Goal: Find specific page/section: Find specific page/section

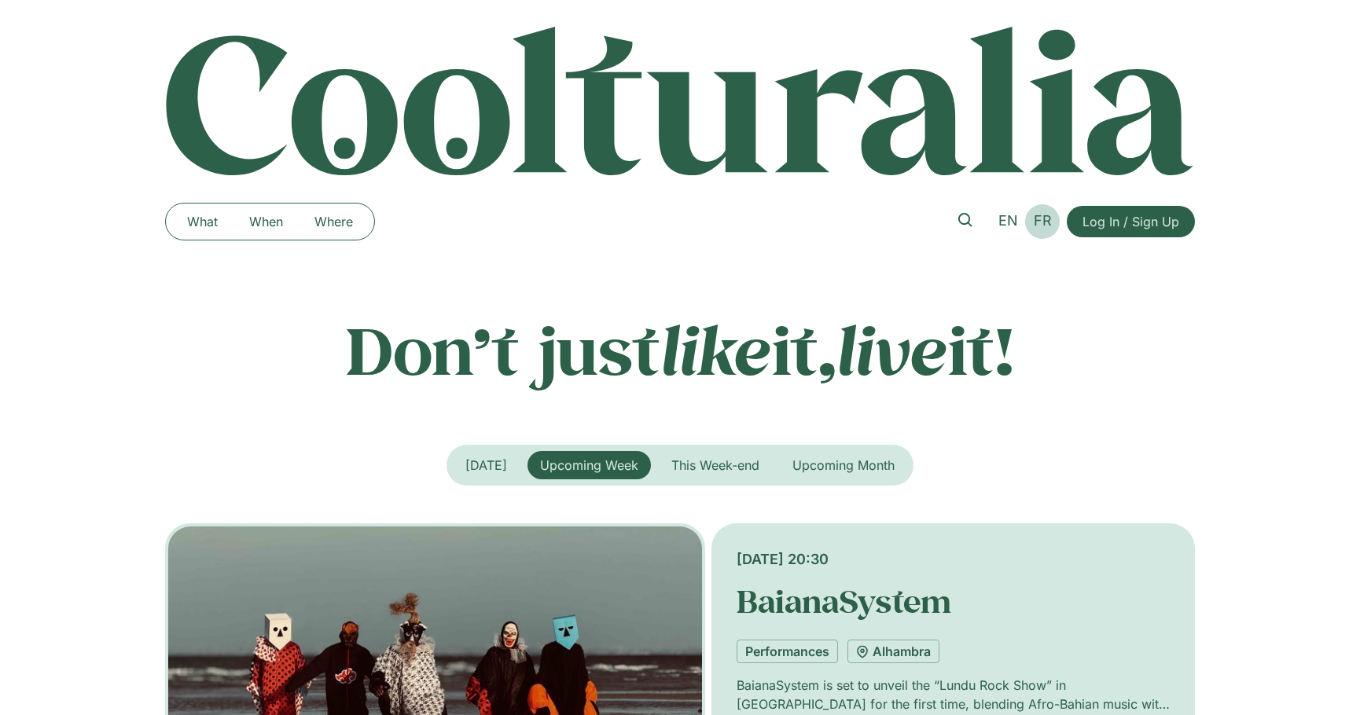
click at [1040, 219] on span "FR" at bounding box center [1043, 220] width 18 height 17
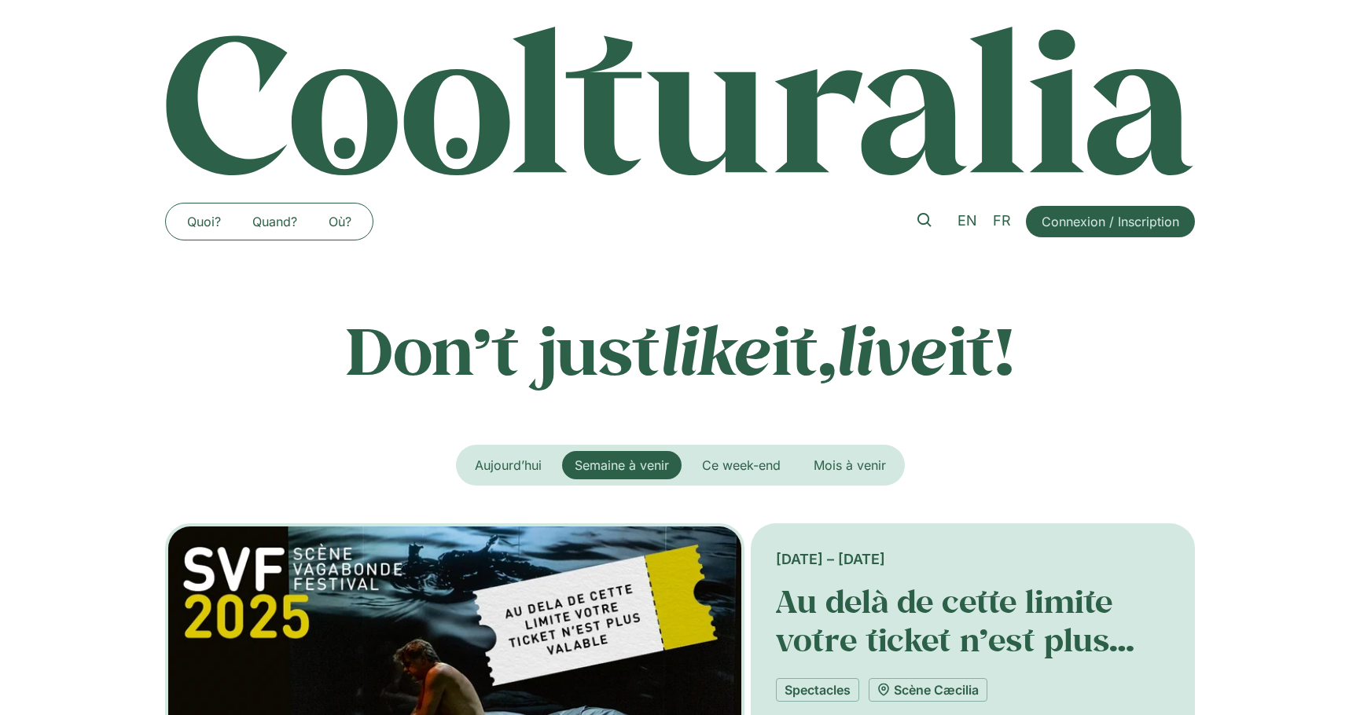
click at [541, 343] on p "Don’t just like it, live it!" at bounding box center [680, 350] width 1030 height 79
click at [936, 225] on link at bounding box center [924, 220] width 36 height 36
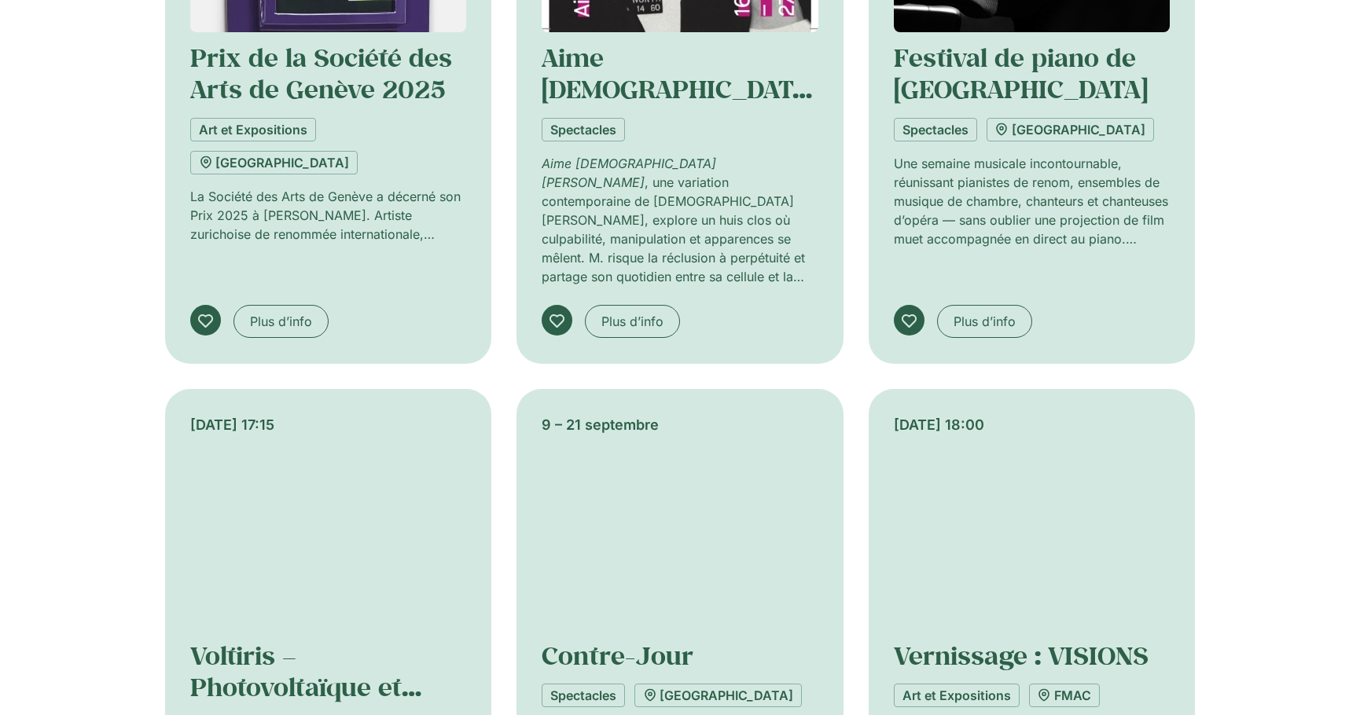
scroll to position [1077, 0]
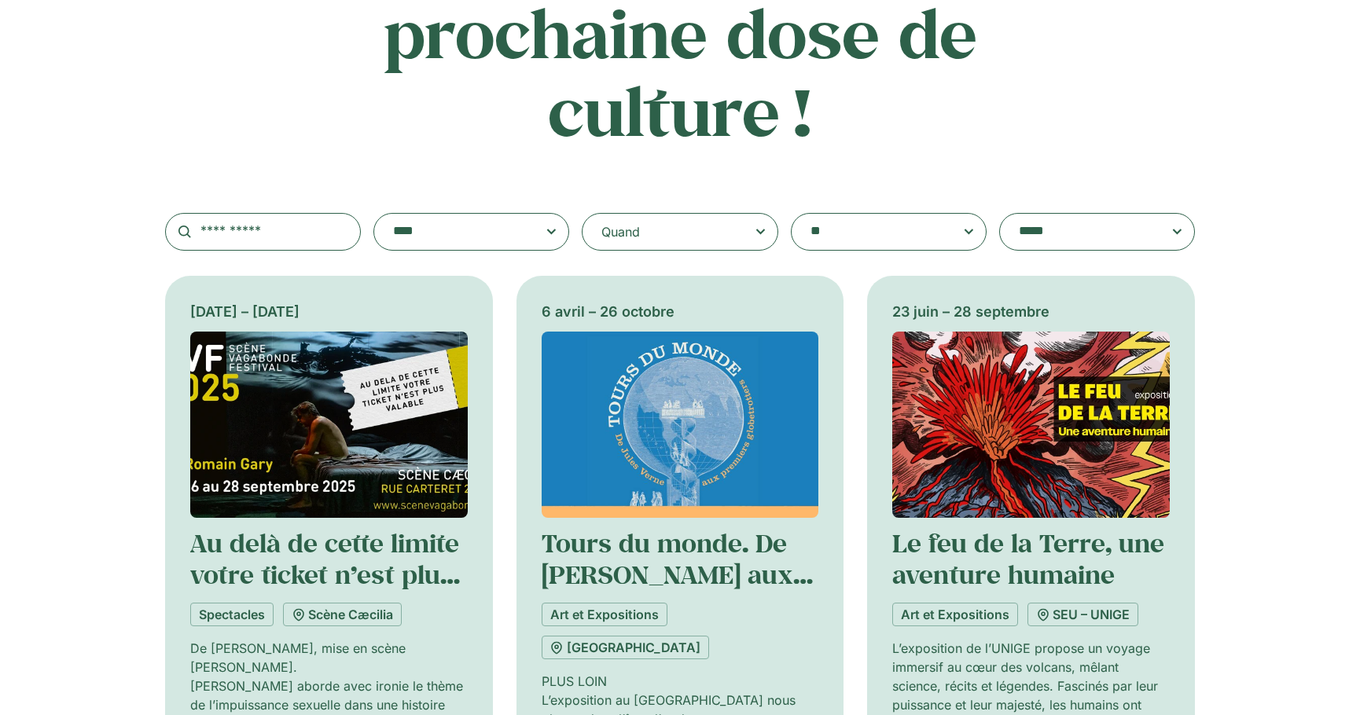
scroll to position [211, 0]
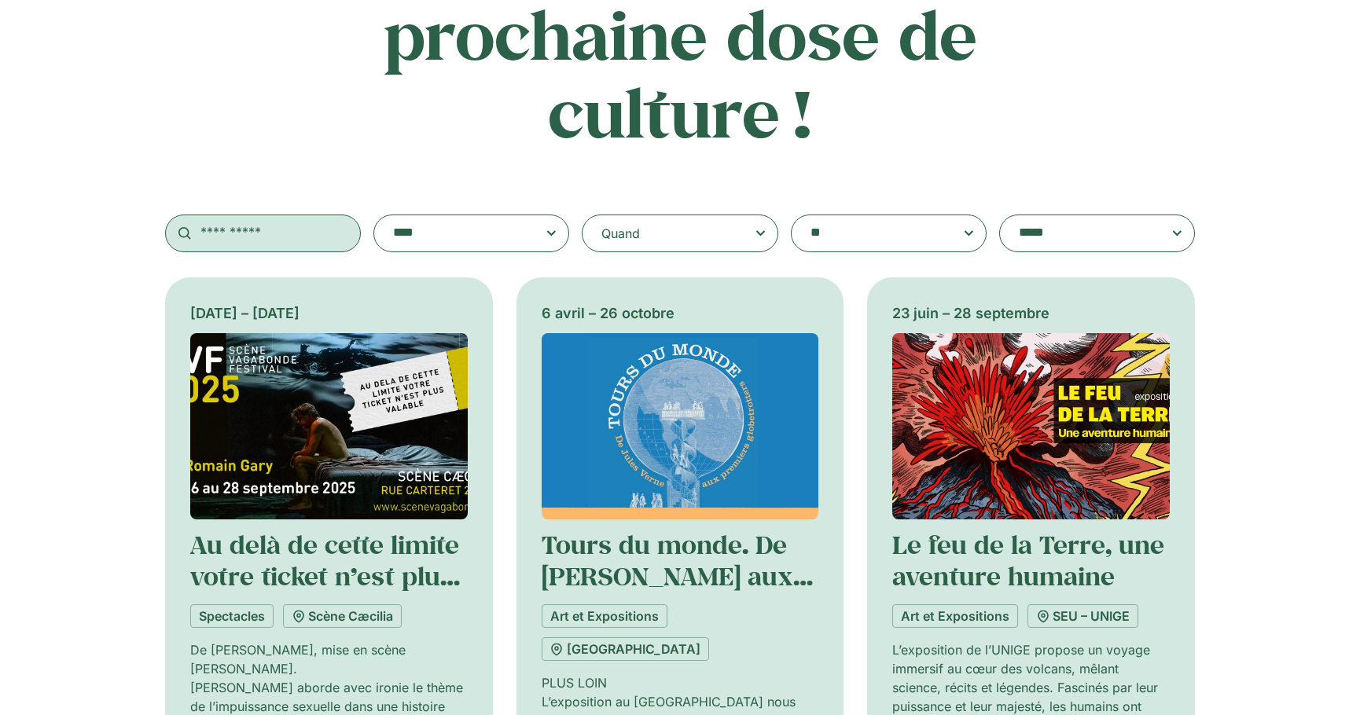
click at [298, 232] on input "text" at bounding box center [263, 234] width 196 height 38
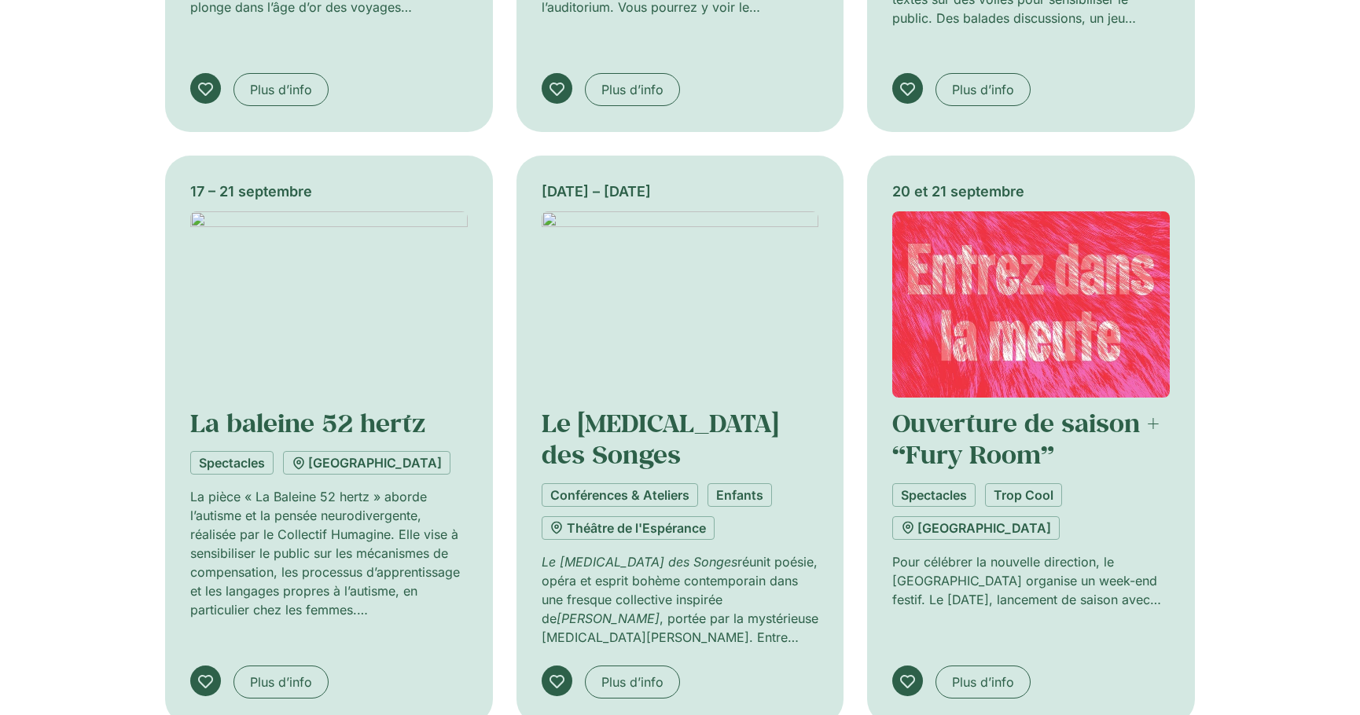
type input "***"
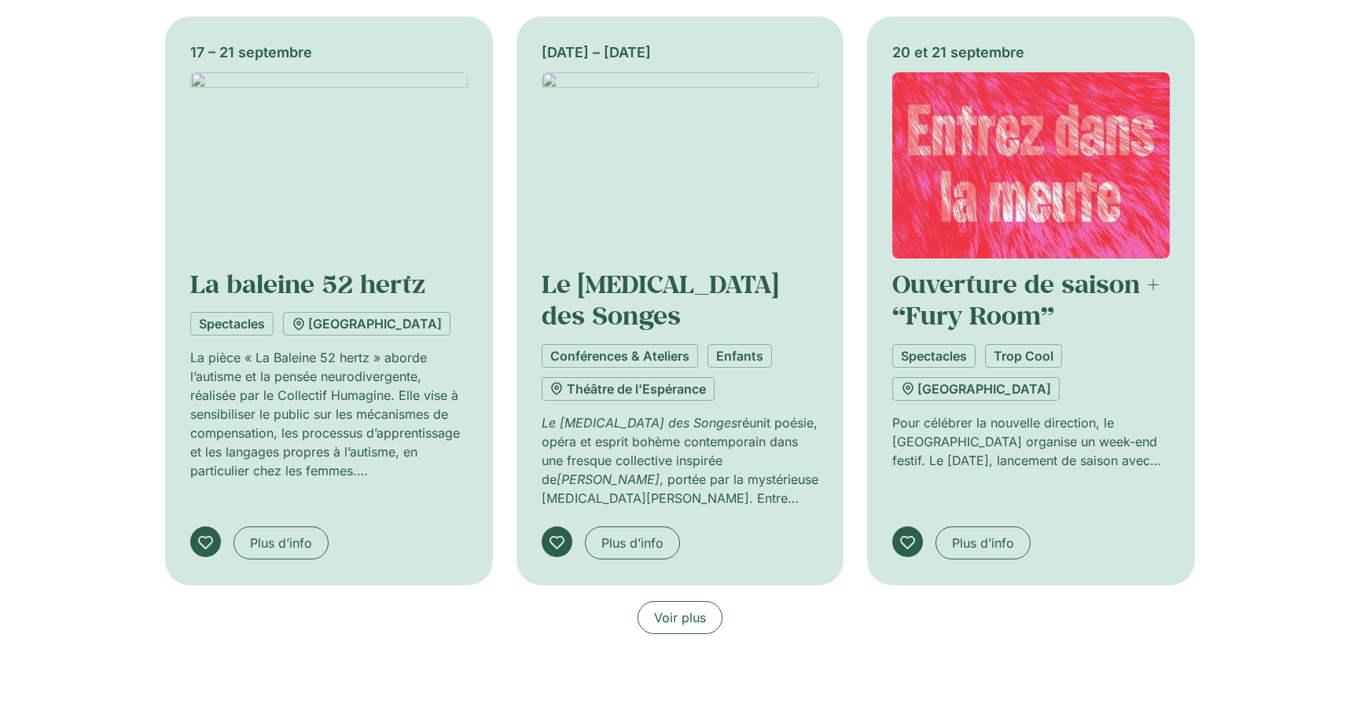
scroll to position [1085, 0]
